Goal: Task Accomplishment & Management: Manage account settings

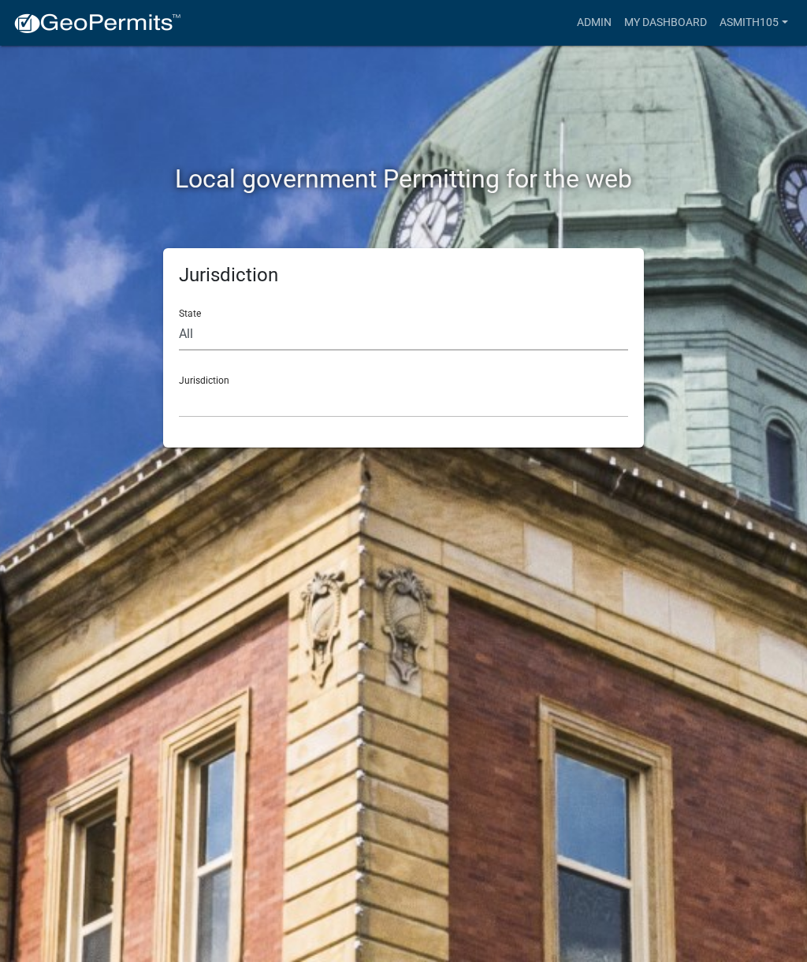
click at [274, 320] on select "All [US_STATE] [US_STATE] [US_STATE] [US_STATE] [US_STATE] [US_STATE] [US_STATE…" at bounding box center [403, 334] width 449 height 32
select select "[US_STATE]"
click at [351, 403] on select "[GEOGRAPHIC_DATA], [US_STATE][PERSON_NAME][GEOGRAPHIC_DATA], [US_STATE][PERSON_…" at bounding box center [403, 401] width 449 height 32
click at [332, 378] on div "Jurisdiction [GEOGRAPHIC_DATA], [US_STATE][PERSON_NAME][GEOGRAPHIC_DATA], [US_S…" at bounding box center [403, 390] width 449 height 54
click at [338, 321] on select "All [US_STATE] [US_STATE] [US_STATE] [US_STATE] [US_STATE] [US_STATE] [US_STATE…" at bounding box center [403, 334] width 449 height 32
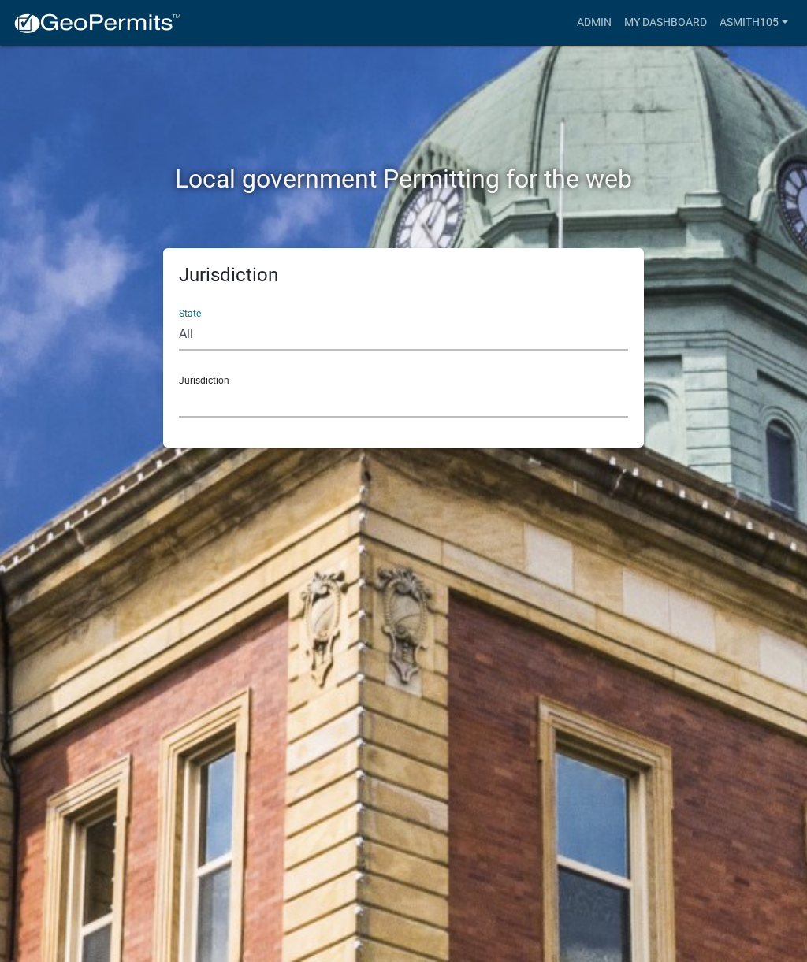
click at [267, 399] on select "[GEOGRAPHIC_DATA], [US_STATE][PERSON_NAME][GEOGRAPHIC_DATA], [US_STATE][PERSON_…" at bounding box center [403, 401] width 449 height 32
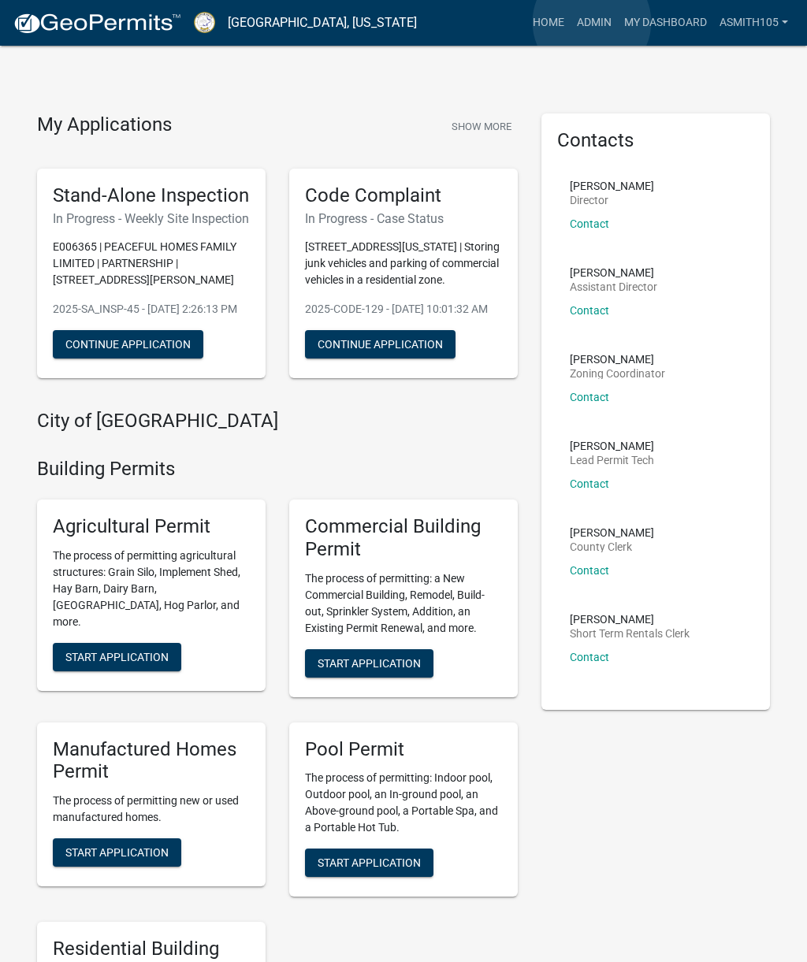
click at [592, 22] on link "Admin" at bounding box center [593, 23] width 47 height 30
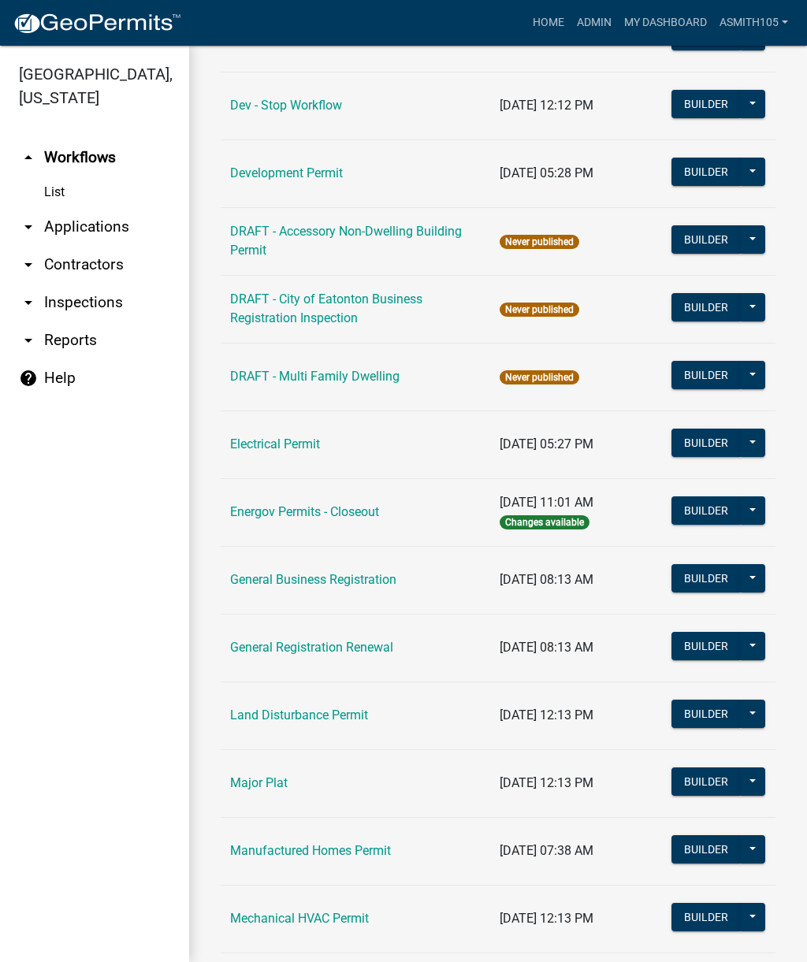
scroll to position [634, 0]
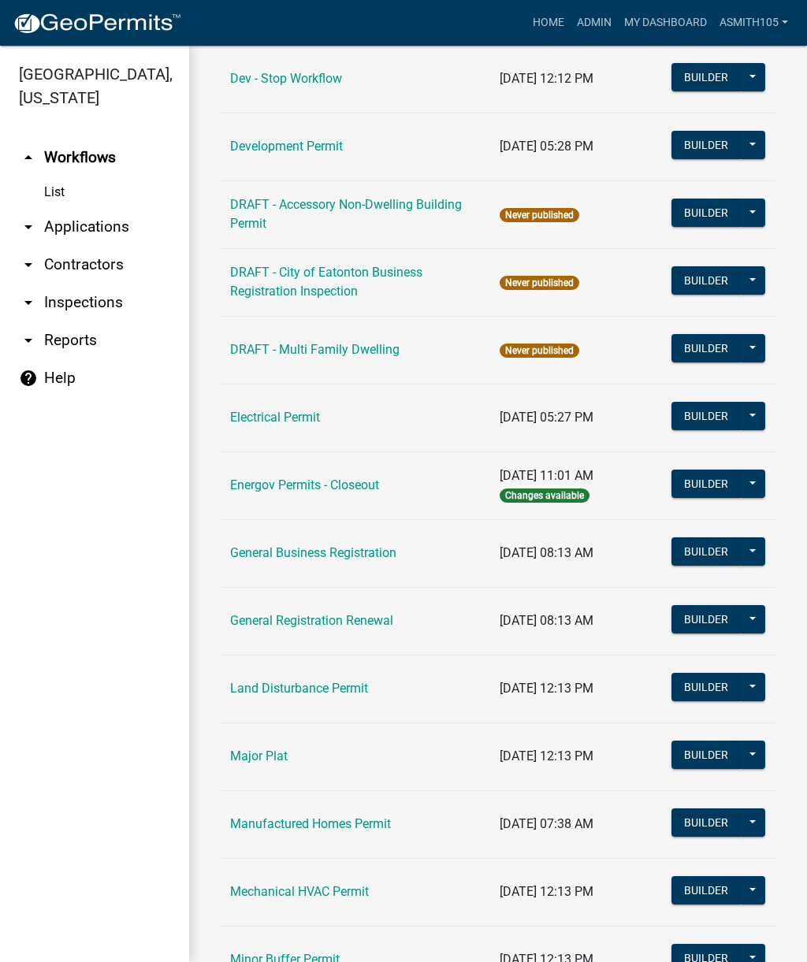
click at [298, 688] on link "Land Disturbance Permit" at bounding box center [299, 688] width 138 height 15
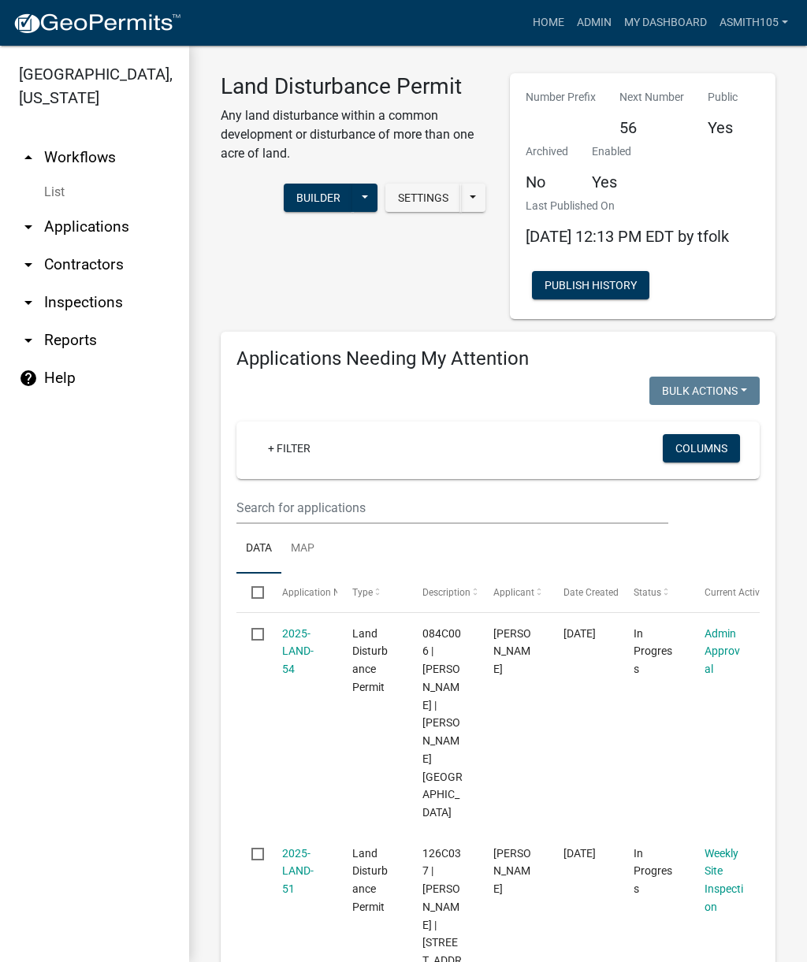
scroll to position [3, 0]
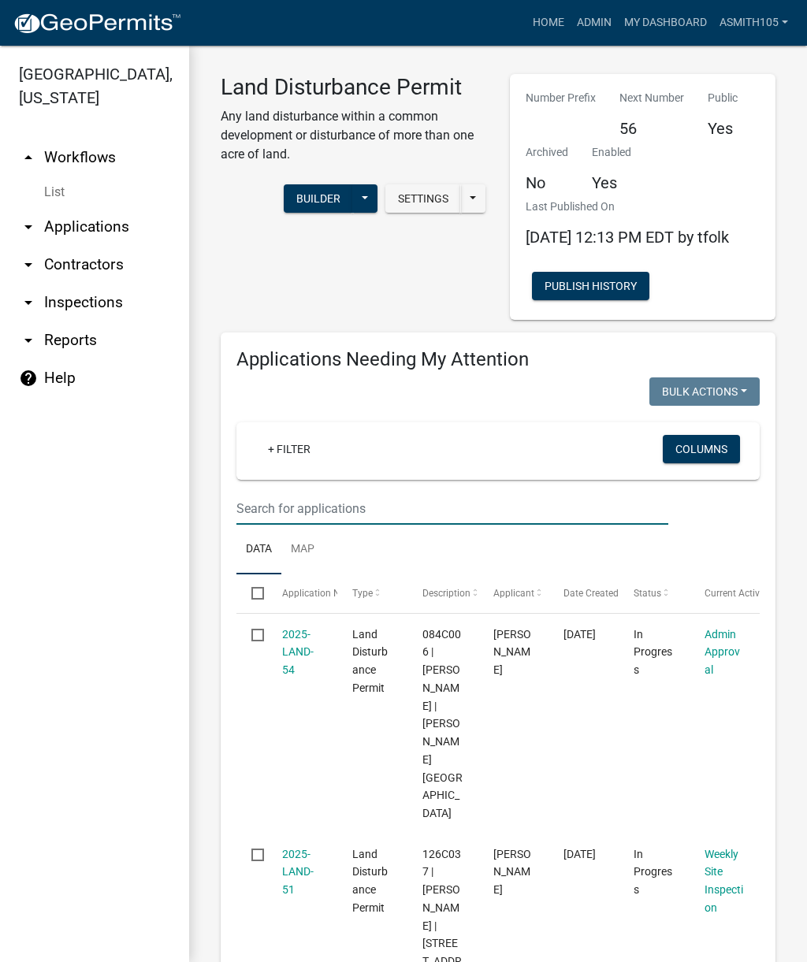
click at [347, 523] on input "text" at bounding box center [452, 508] width 432 height 32
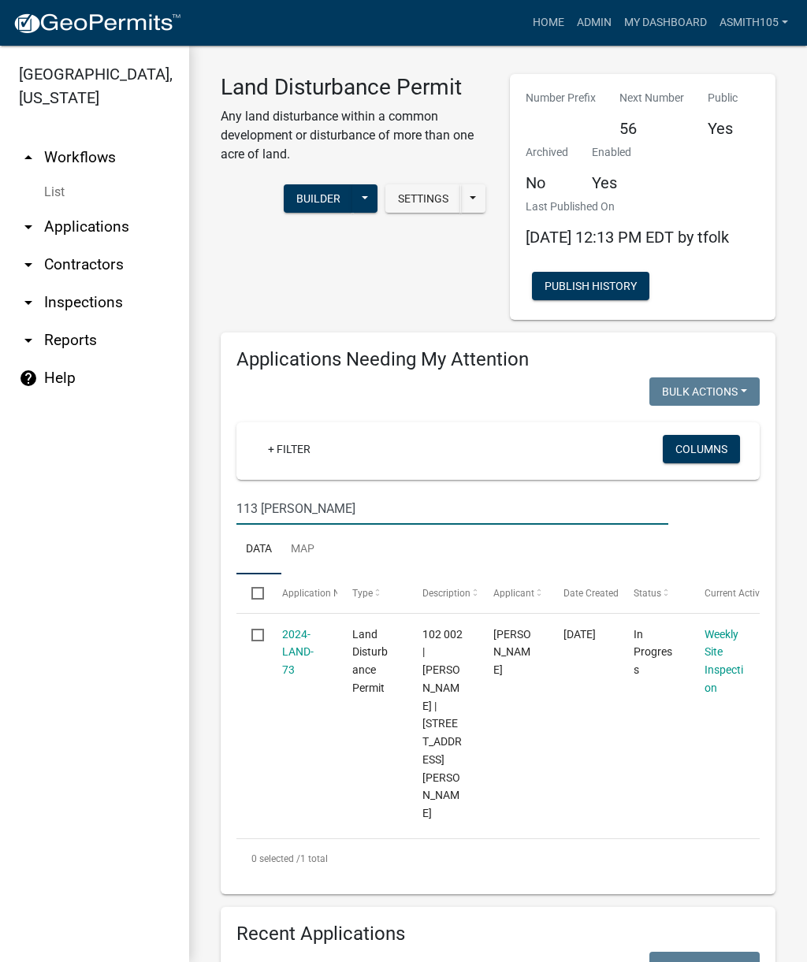
type input "113 [PERSON_NAME]"
click at [291, 668] on link "2024-LAND-73" at bounding box center [298, 652] width 32 height 49
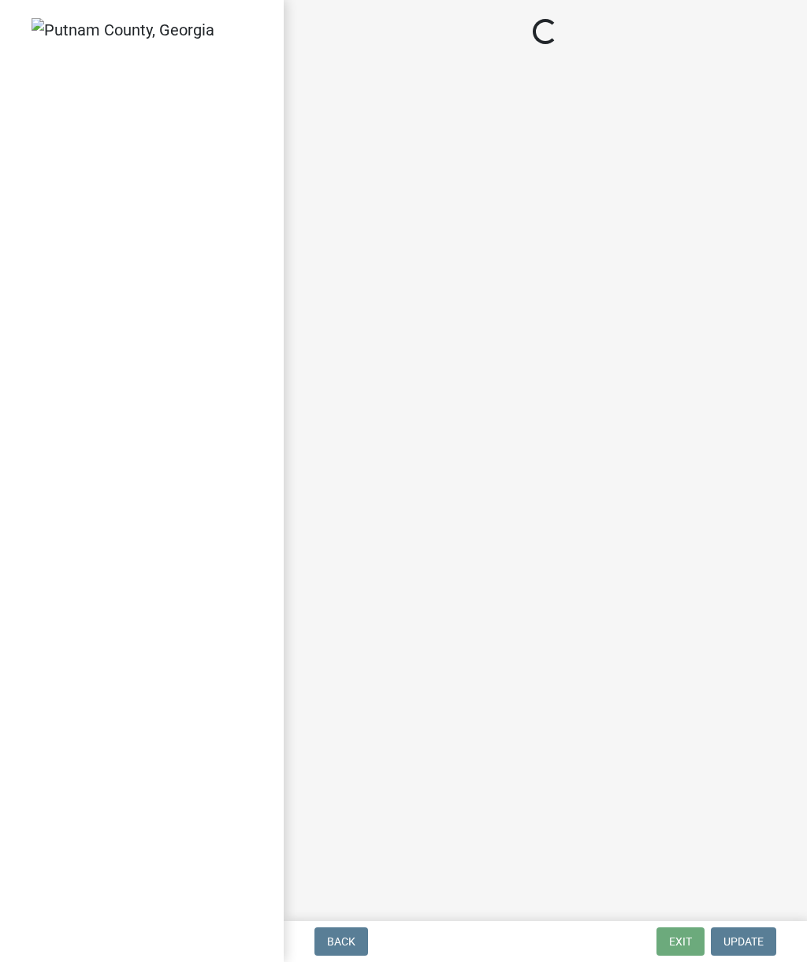
select select "af3c6edf-34d7-49be-824e-99d5d0a3954f"
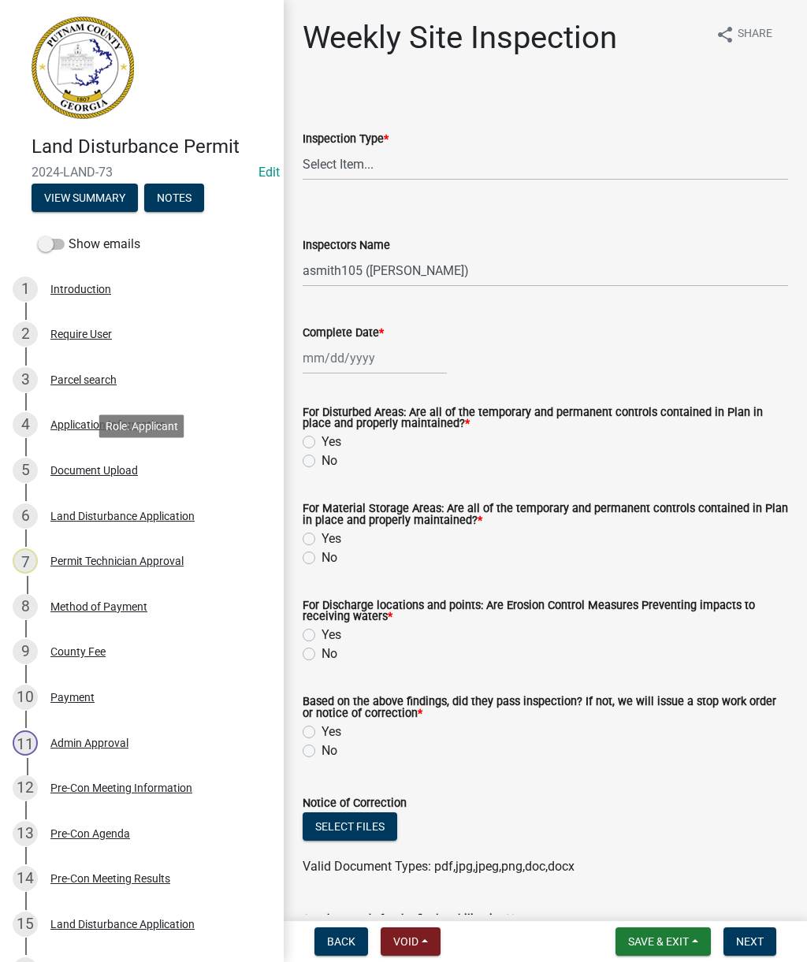
click at [80, 468] on div "Document Upload" at bounding box center [93, 470] width 87 height 11
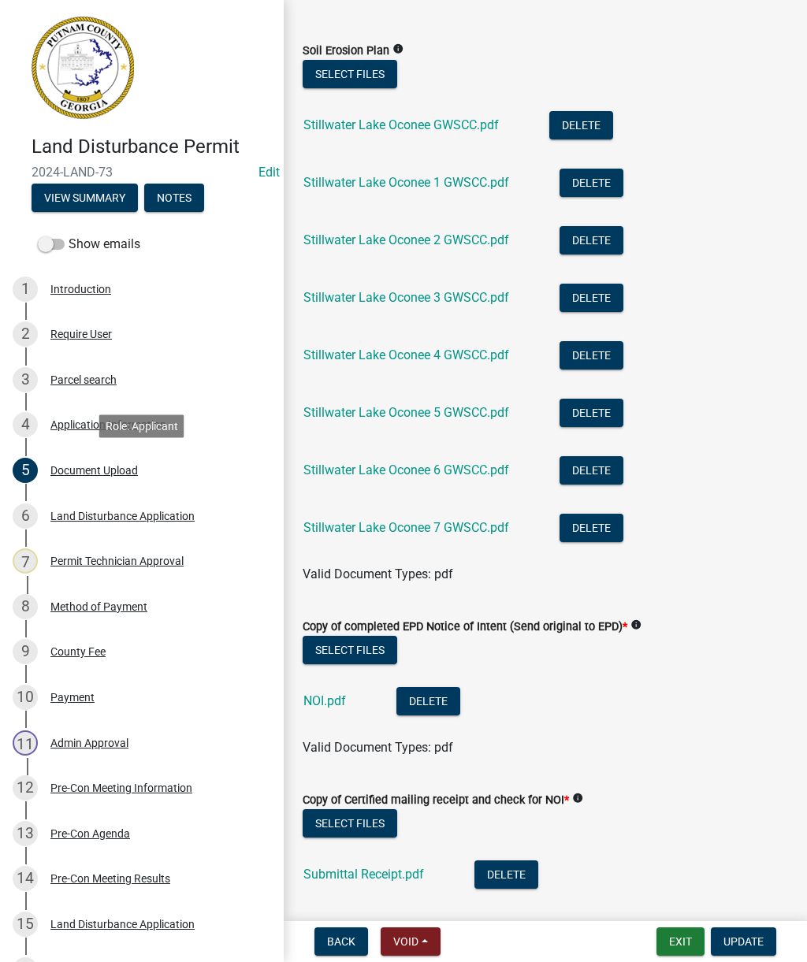
scroll to position [44, 0]
